Goal: Find specific page/section

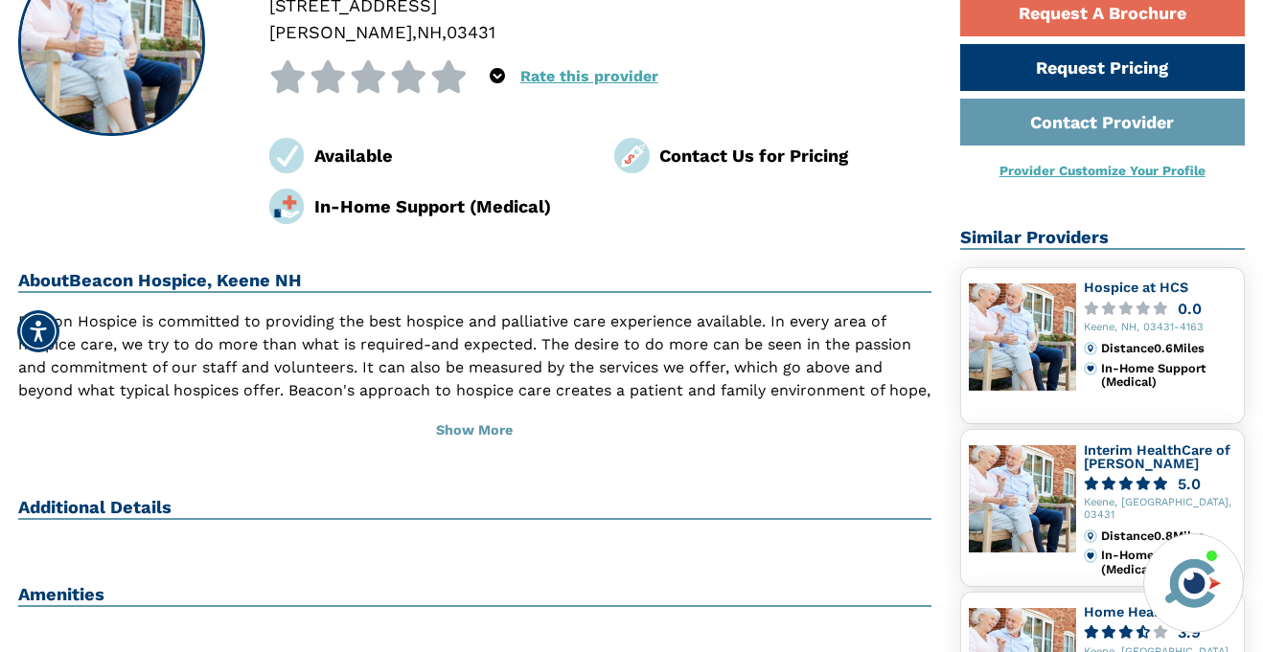
scroll to position [235, 0]
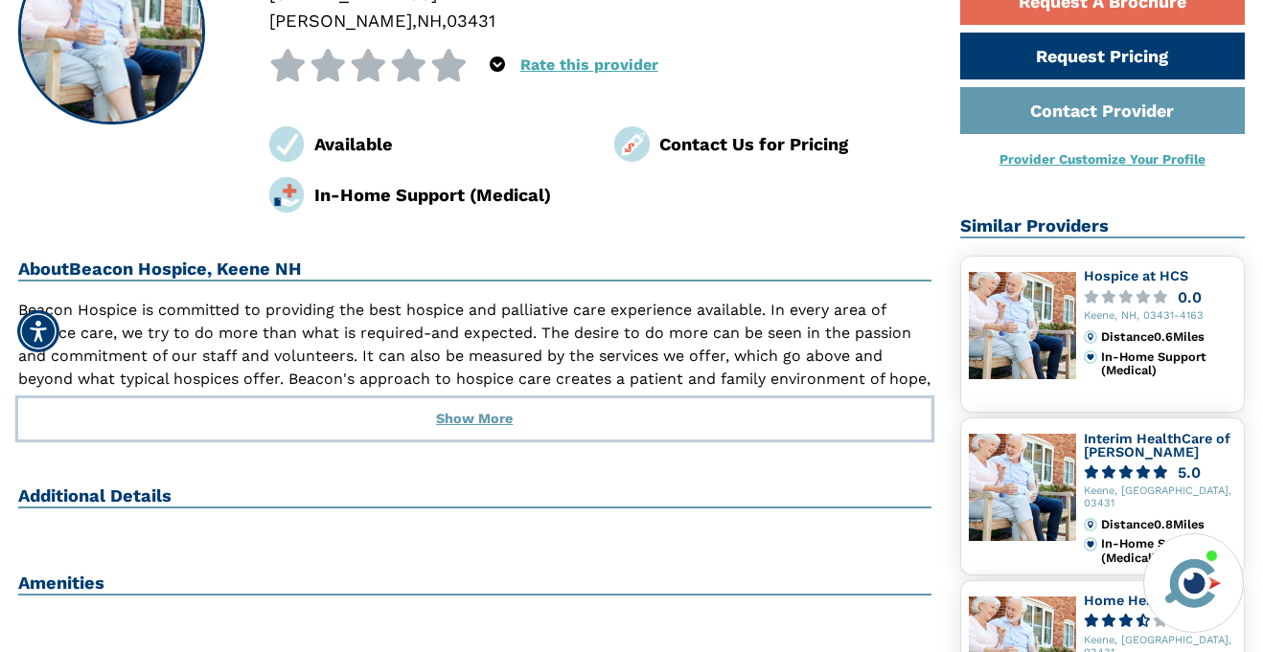
click at [464, 430] on button "Show More" at bounding box center [474, 419] width 913 height 42
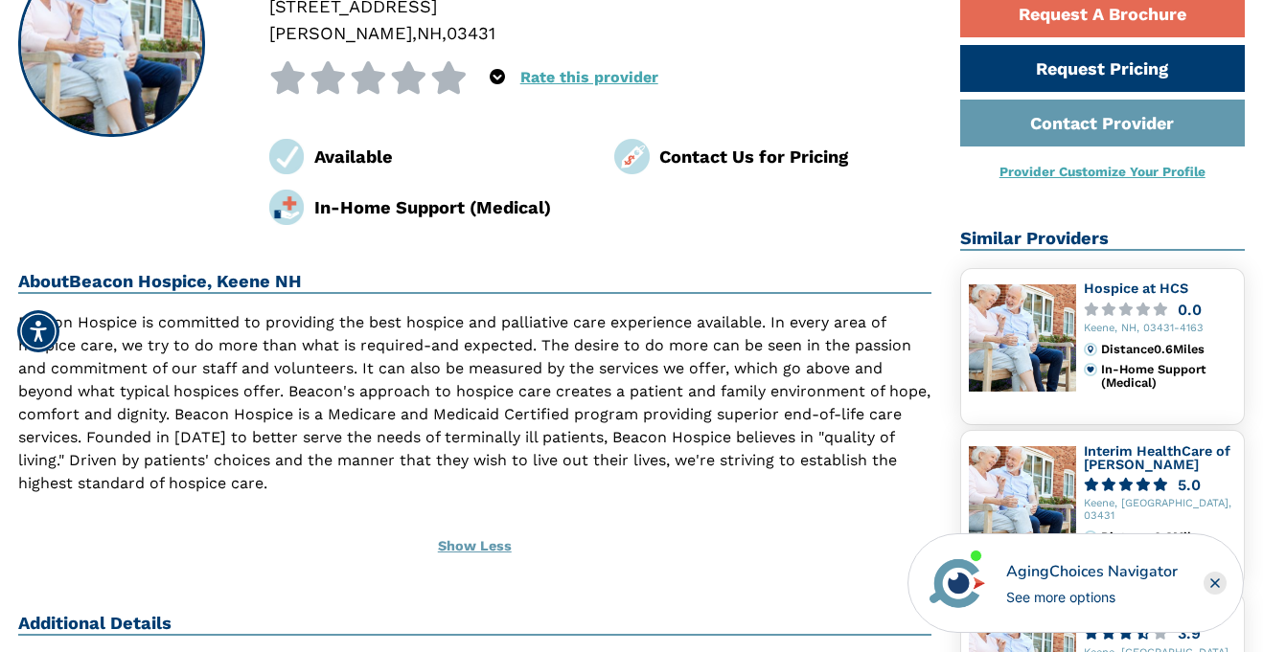
scroll to position [194, 0]
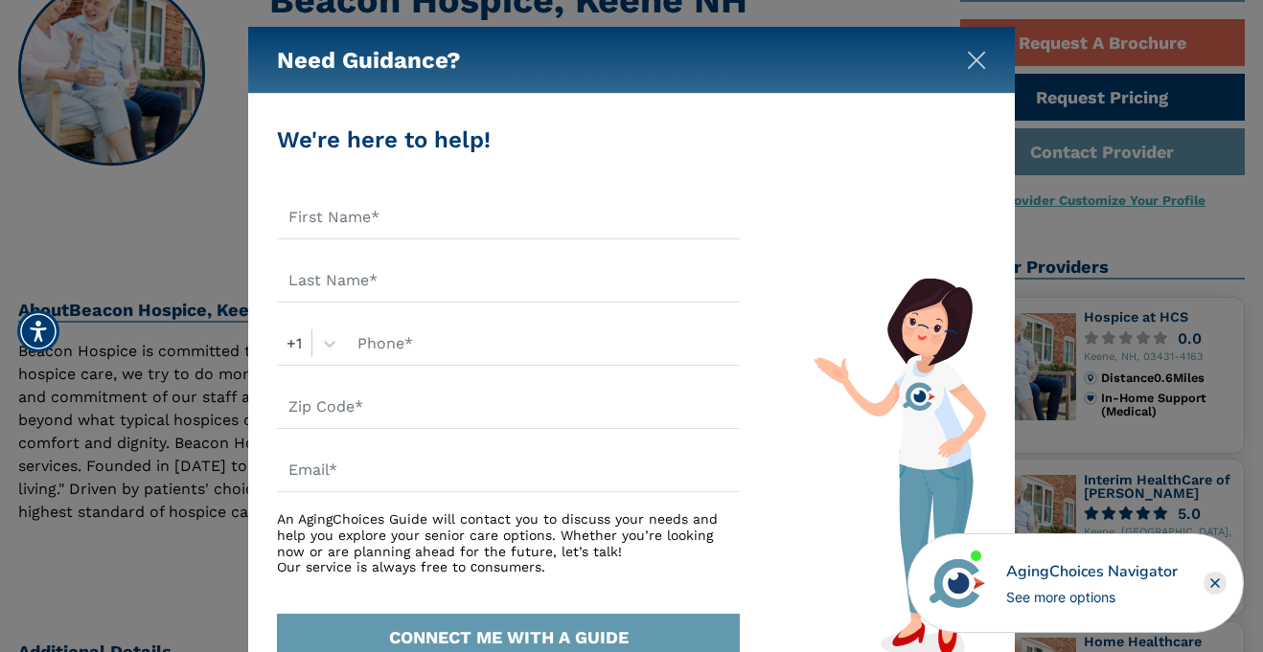
click at [974, 68] on img "Close" at bounding box center [976, 60] width 19 height 19
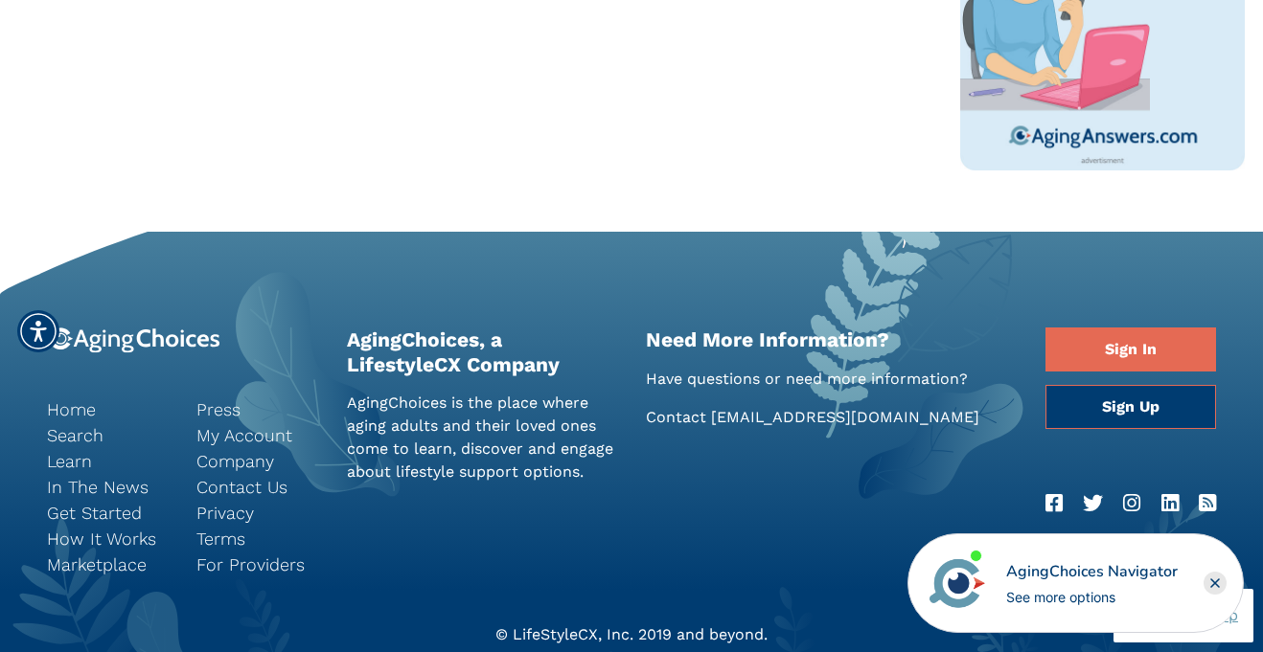
scroll to position [1561, 0]
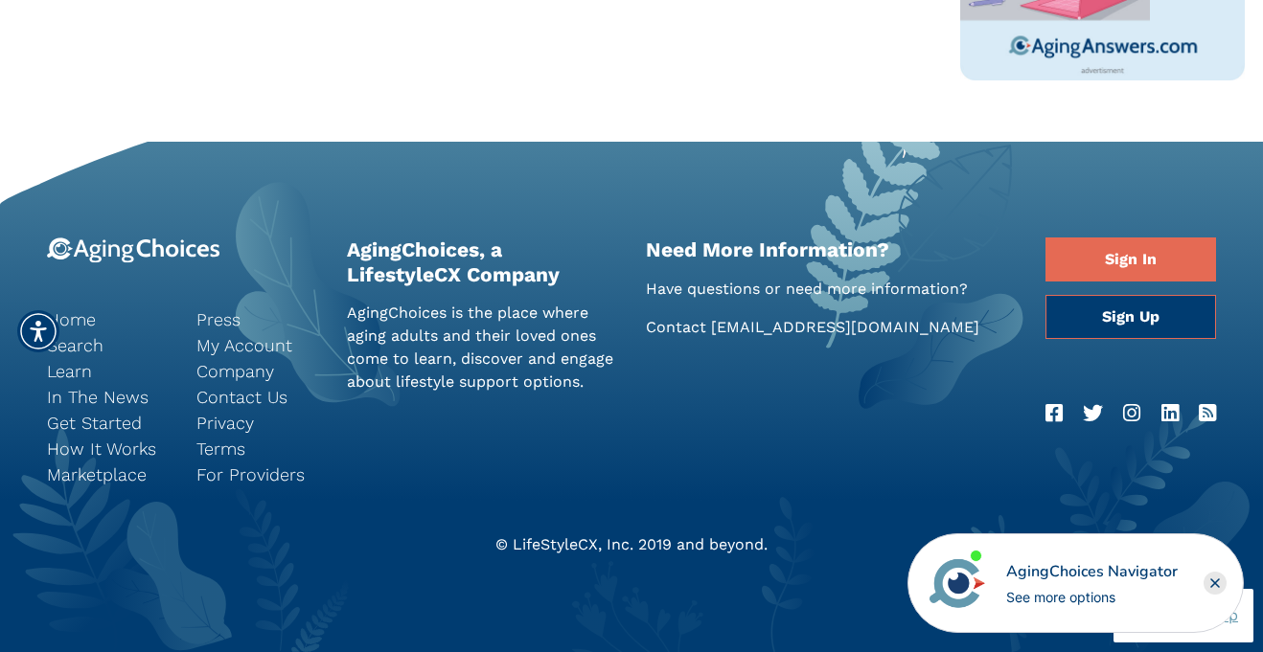
click at [1209, 405] on icon "RSS Feed" at bounding box center [1206, 413] width 17 height 20
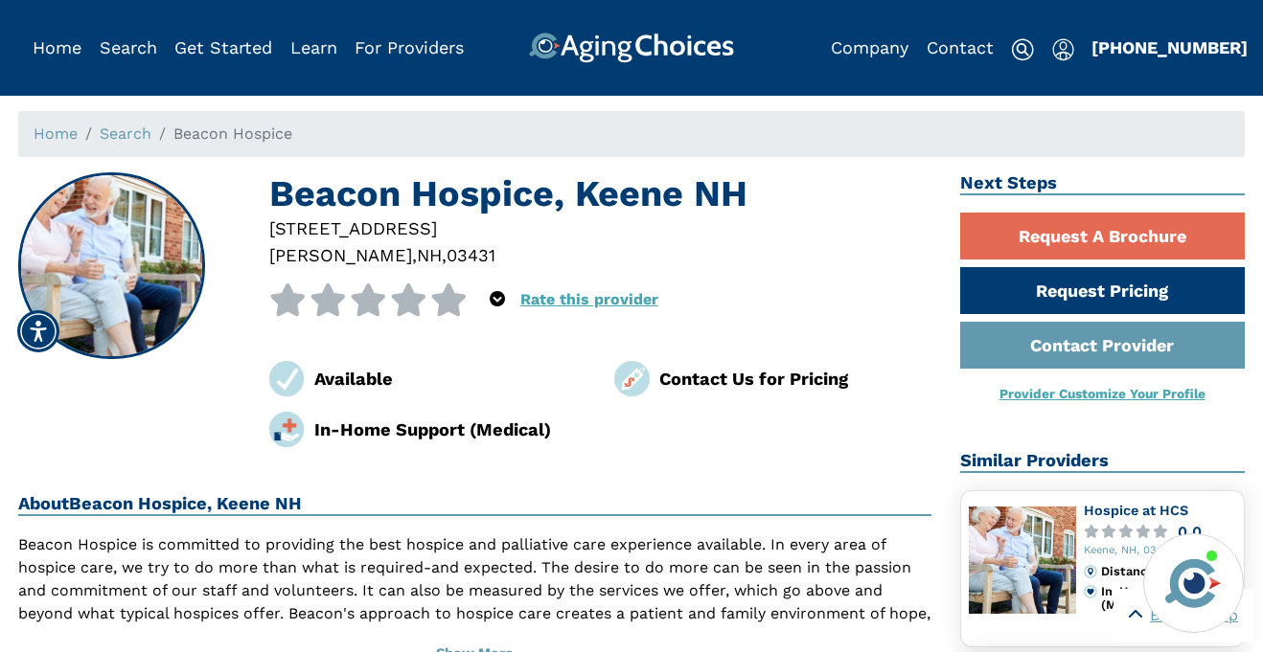
scroll to position [1561, 0]
